Goal: Task Accomplishment & Management: Manage account settings

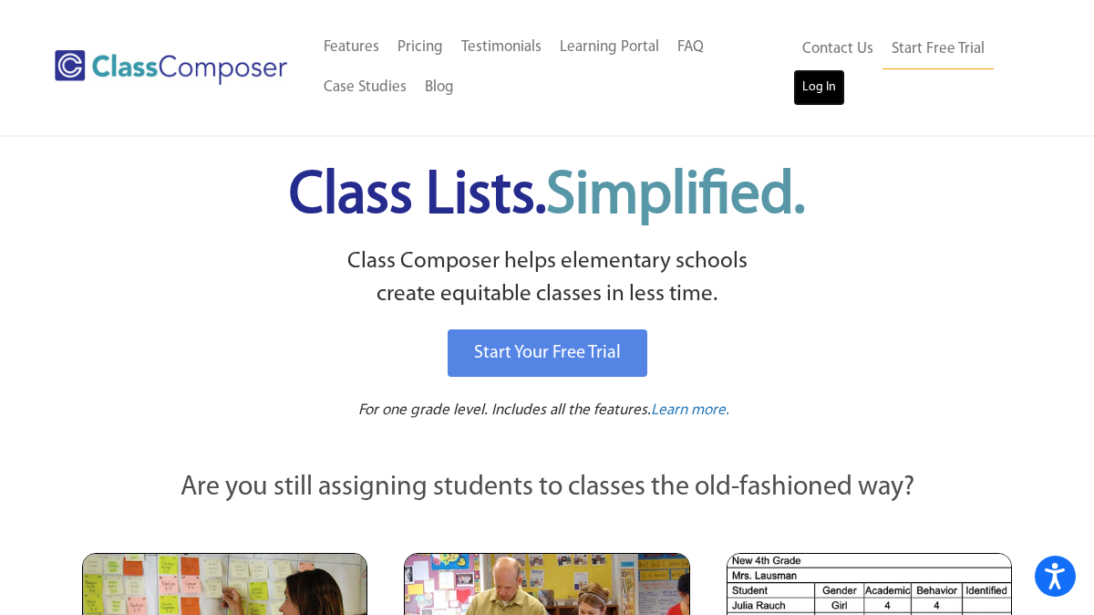
click at [839, 88] on link "Log In" at bounding box center [819, 87] width 52 height 36
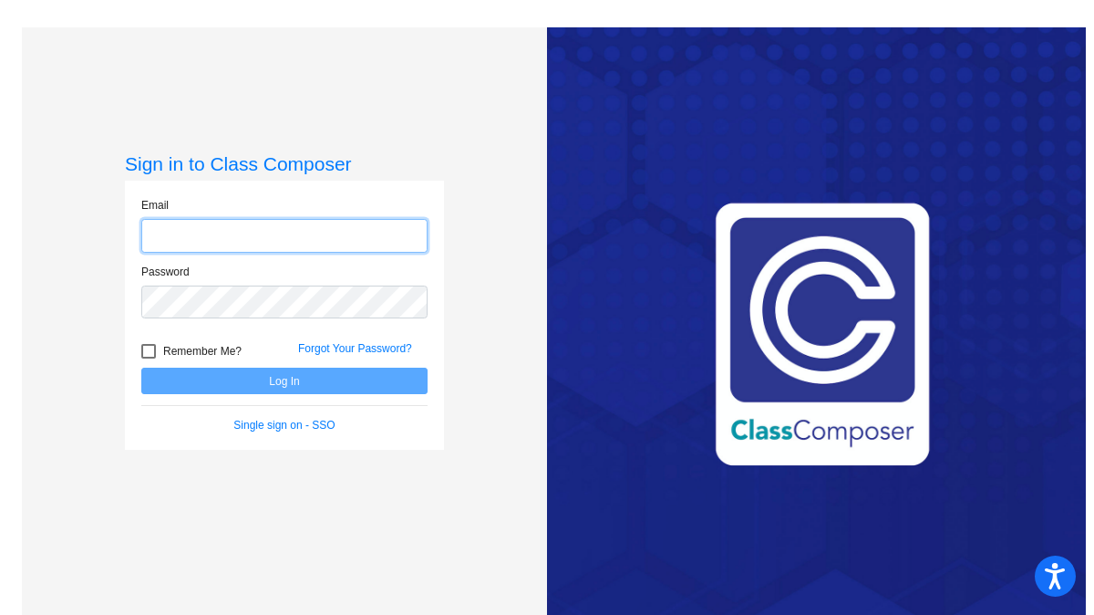
click at [351, 232] on input "email" at bounding box center [284, 236] width 286 height 34
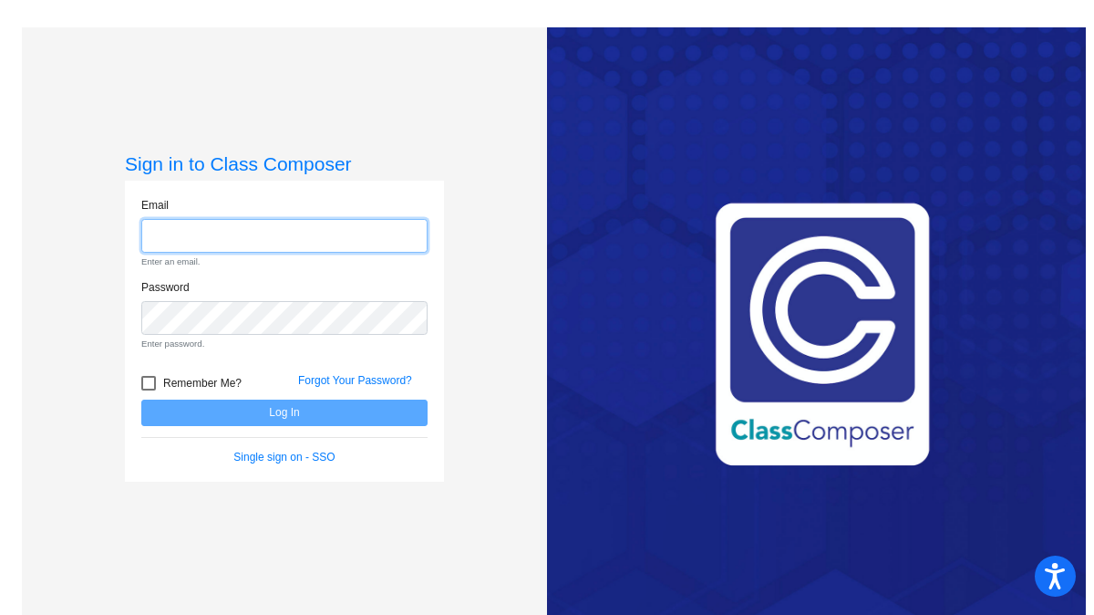
type input "janette.mandujano@hesperiausd.org"
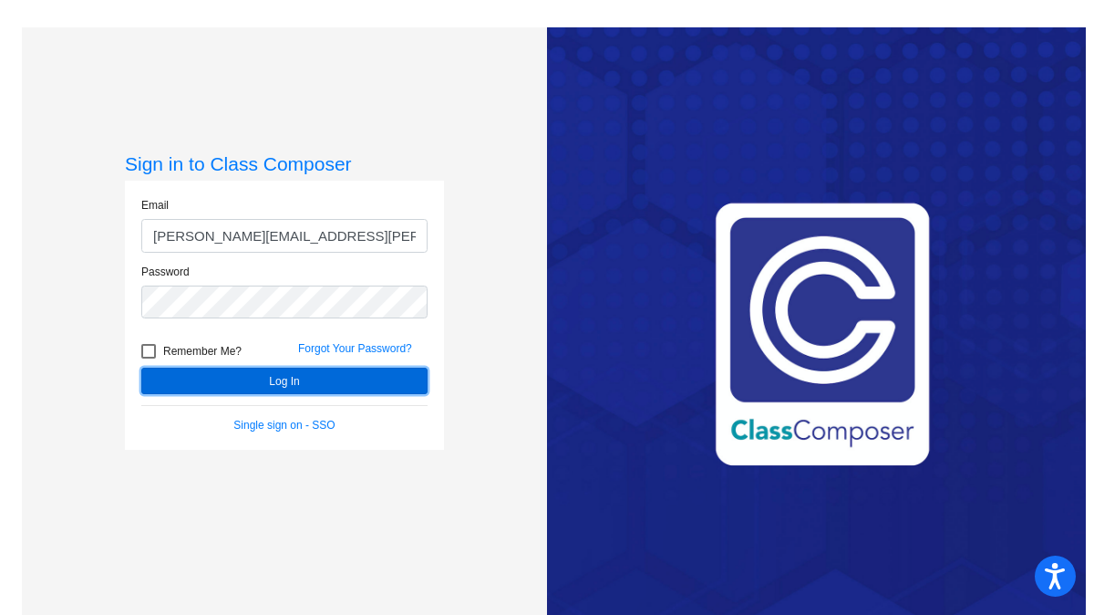
click at [280, 381] on button "Log In" at bounding box center [284, 381] width 286 height 26
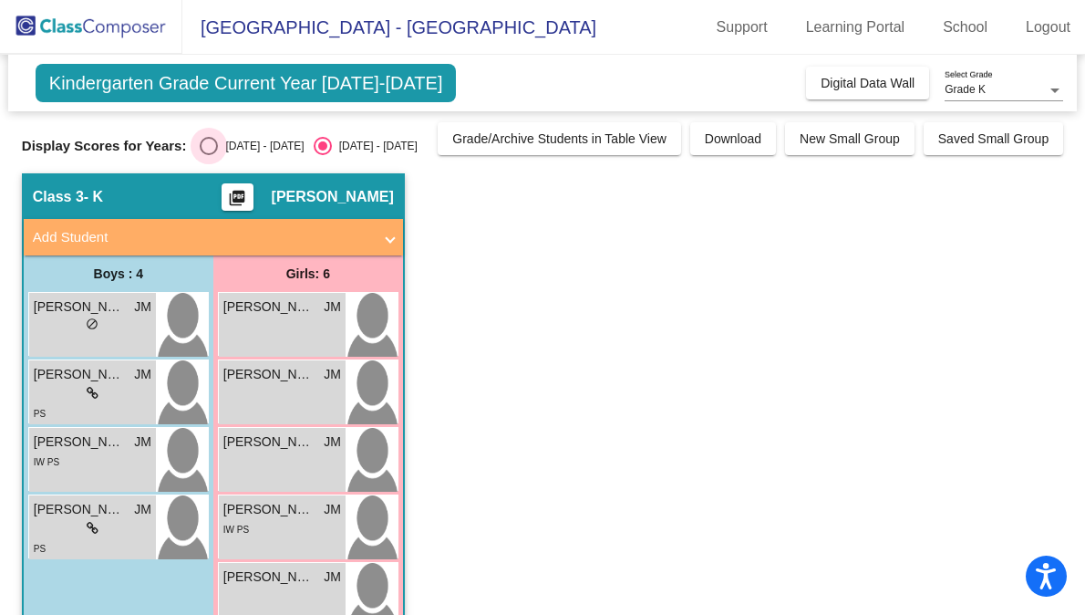
click at [221, 150] on div "2024 - 2025" at bounding box center [261, 146] width 86 height 16
click at [209, 155] on input "2024 - 2025" at bounding box center [208, 155] width 1 height 1
radio input "true"
